Goal: Find specific page/section: Find specific page/section

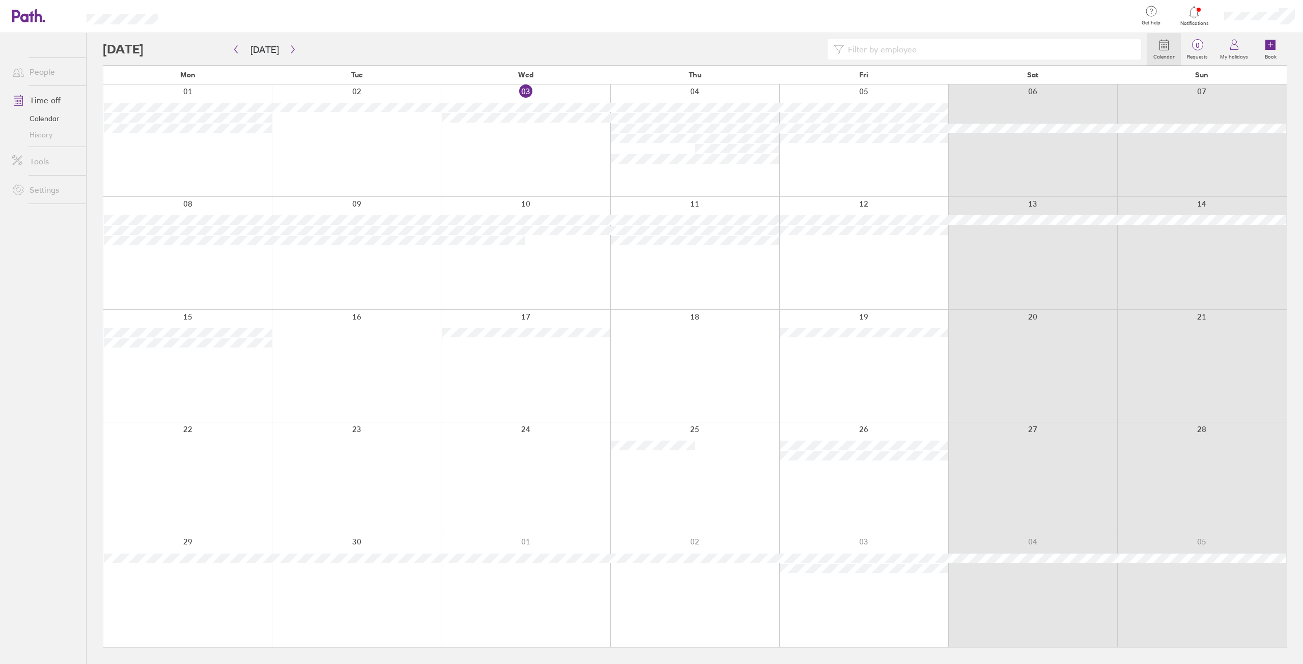
click at [44, 135] on link "History" at bounding box center [45, 135] width 82 height 16
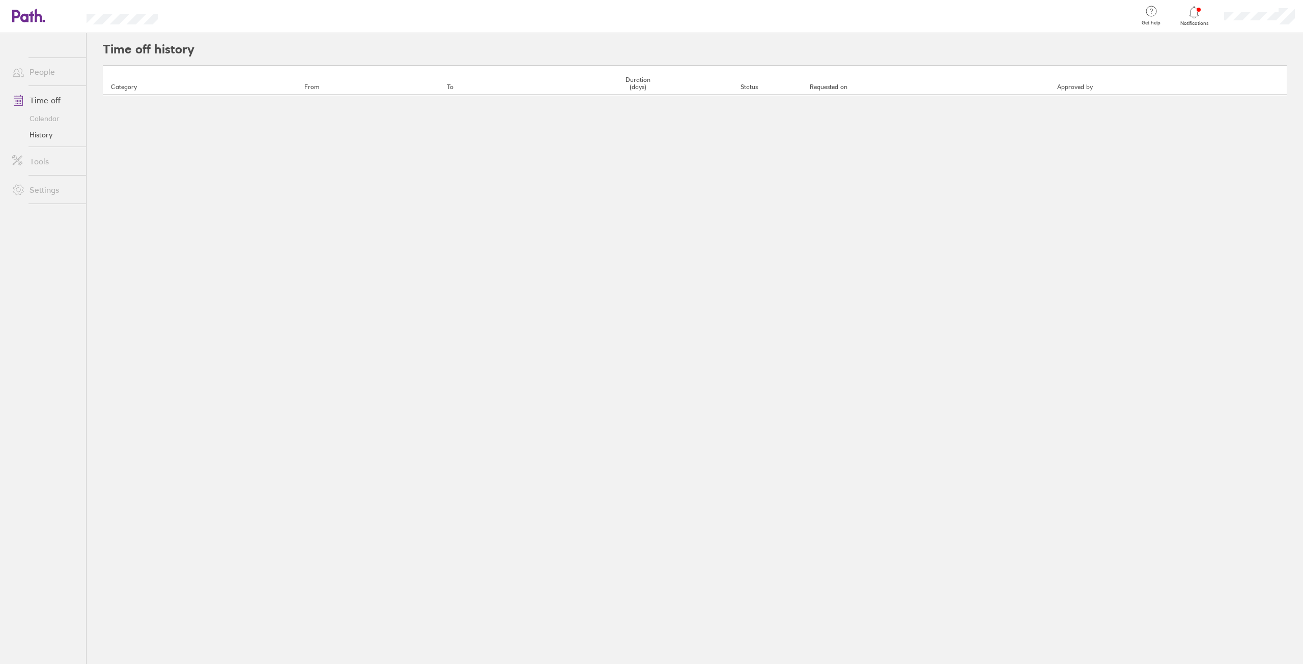
click at [43, 122] on link "Calendar" at bounding box center [45, 118] width 82 height 16
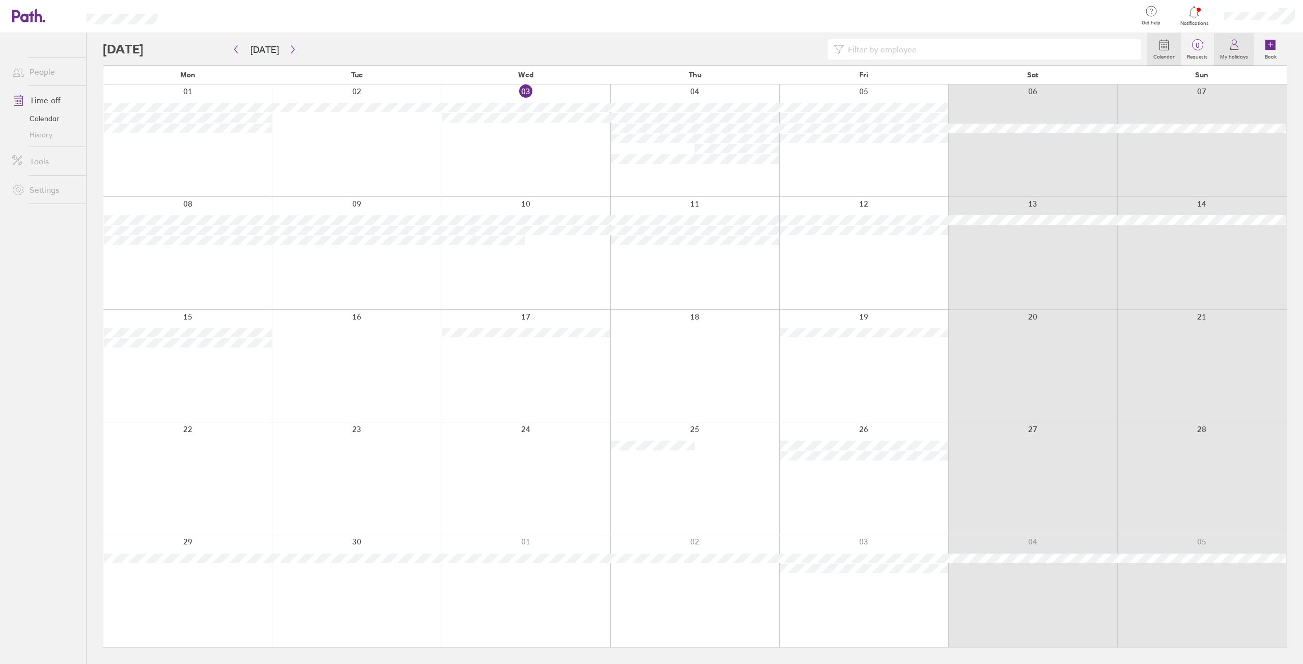
click at [1230, 44] on icon at bounding box center [1235, 45] width 12 height 12
